Goal: Information Seeking & Learning: Learn about a topic

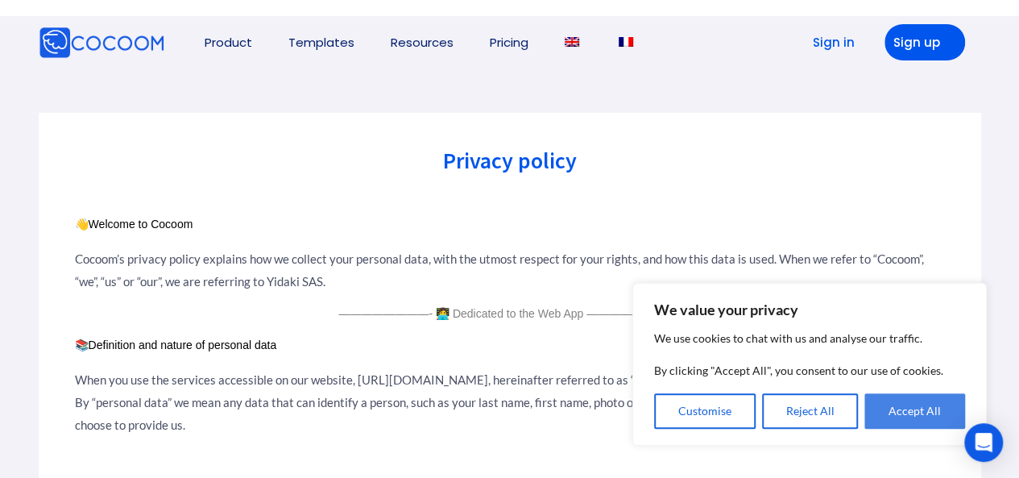
click at [910, 412] on button "Accept All" at bounding box center [914, 410] width 101 height 35
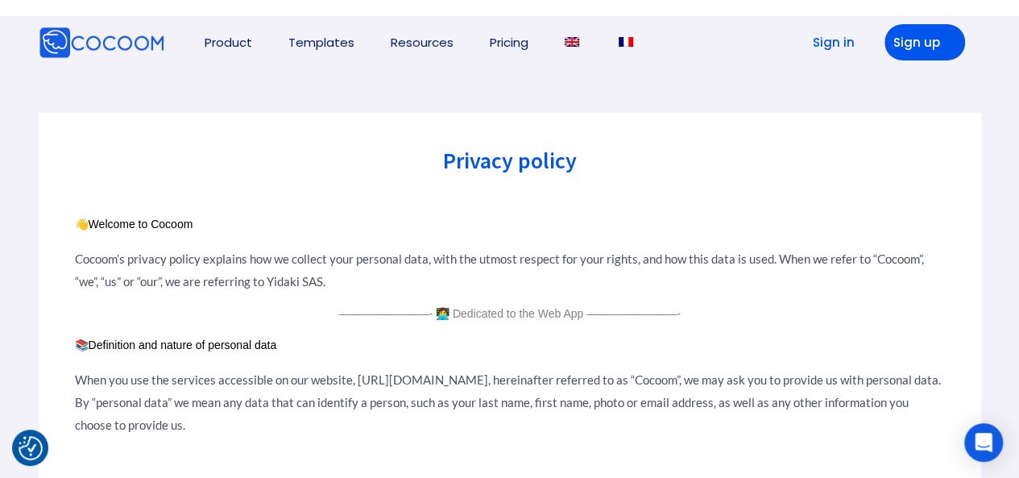
click at [695, 312] on p "————————- 👩‍💻 Dedicated to the Web App ————————-" at bounding box center [510, 312] width 870 height 15
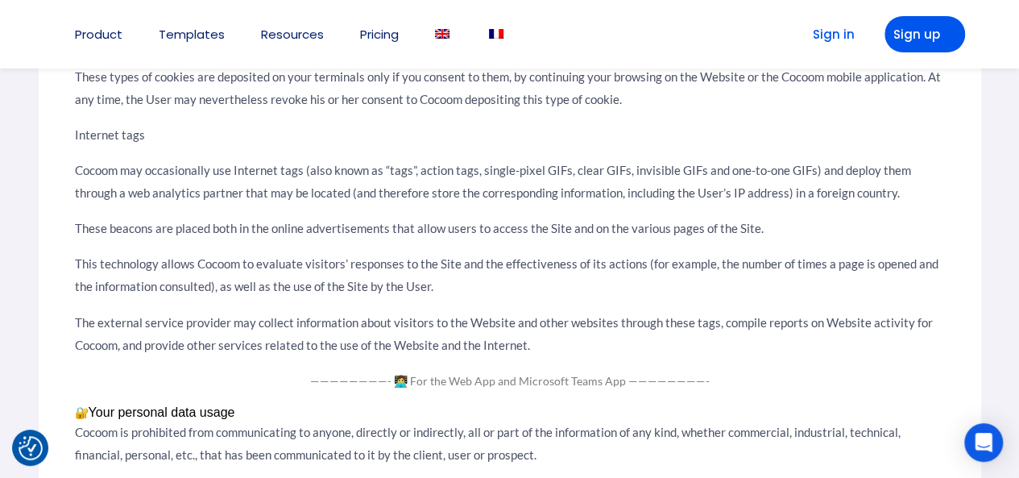
scroll to position [1272, 0]
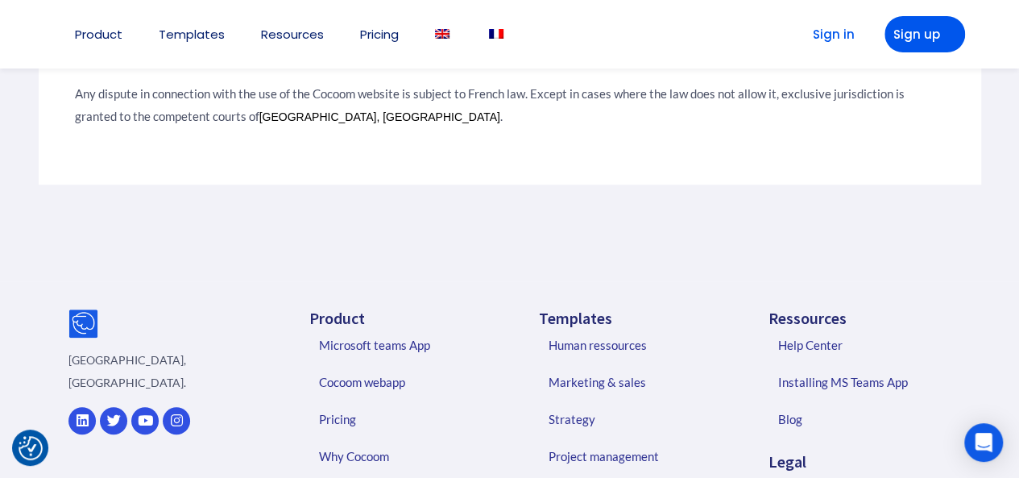
scroll to position [3746, 0]
